Goal: Information Seeking & Learning: Learn about a topic

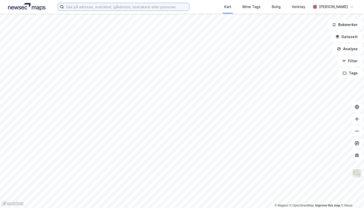
click at [120, 7] on input at bounding box center [126, 7] width 125 height 8
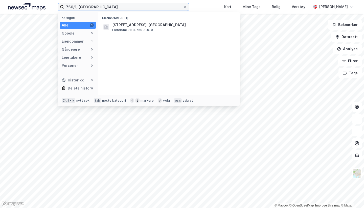
type input "750/1, [GEOGRAPHIC_DATA]"
click at [132, 32] on div "[STREET_ADDRESS], INDRE [GEOGRAPHIC_DATA] • 3118-750-1-0-0" at bounding box center [168, 27] width 133 height 12
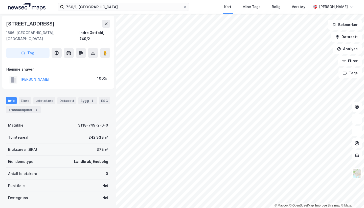
click at [59, 43] on div "© Mapbox © OpenStreetMap Improve this map © [PERSON_NAME][STREET_ADDRESS] 1866,…" at bounding box center [182, 111] width 364 height 195
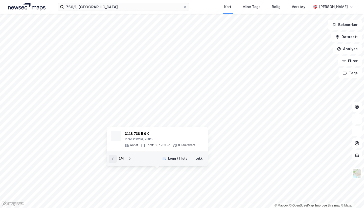
click at [203, 160] on button "Lukk" at bounding box center [199, 159] width 14 height 8
